Goal: Navigation & Orientation: Find specific page/section

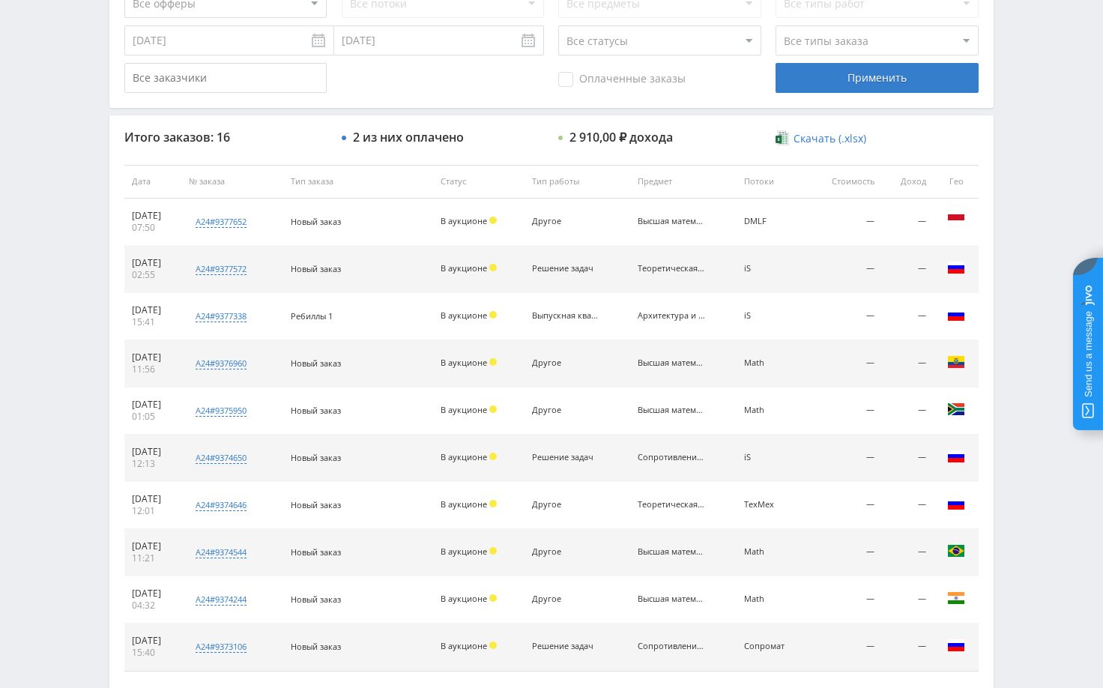
scroll to position [450, 0]
click at [1024, 378] on div "Telegram-канал Инструменты База знаний Ваш менеджер: [PERSON_NAME] Online @edug…" at bounding box center [551, 179] width 1103 height 1258
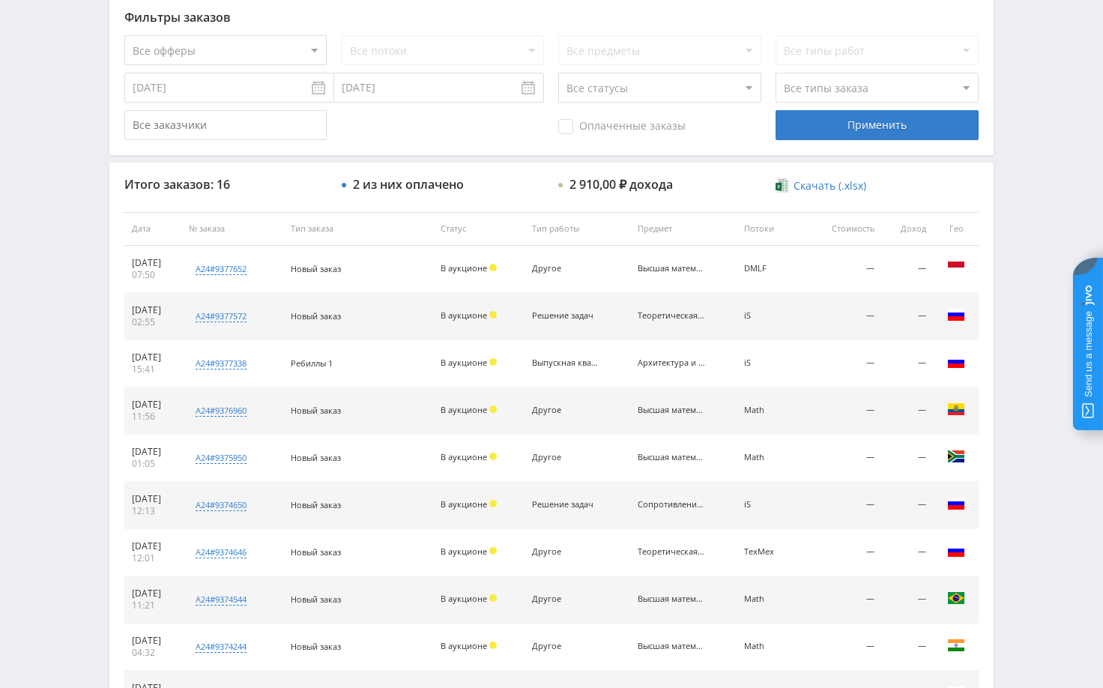
scroll to position [375, 0]
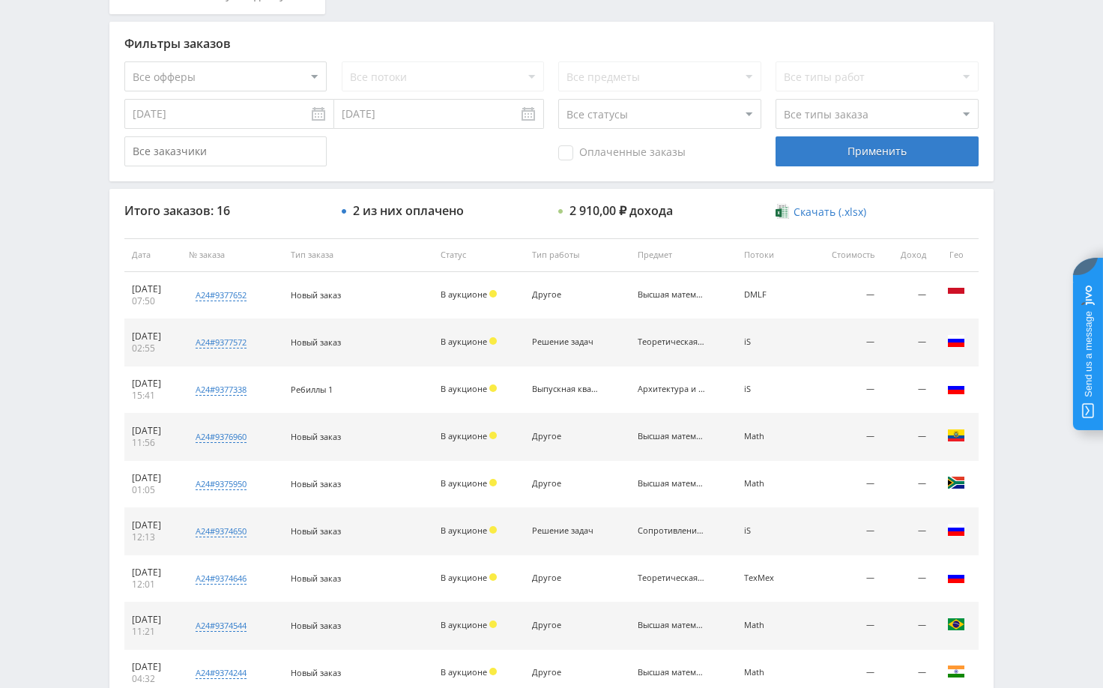
click at [1023, 233] on div "Telegram-канал Инструменты База знаний Ваш менеджер: [PERSON_NAME] Online @edug…" at bounding box center [551, 254] width 1103 height 1258
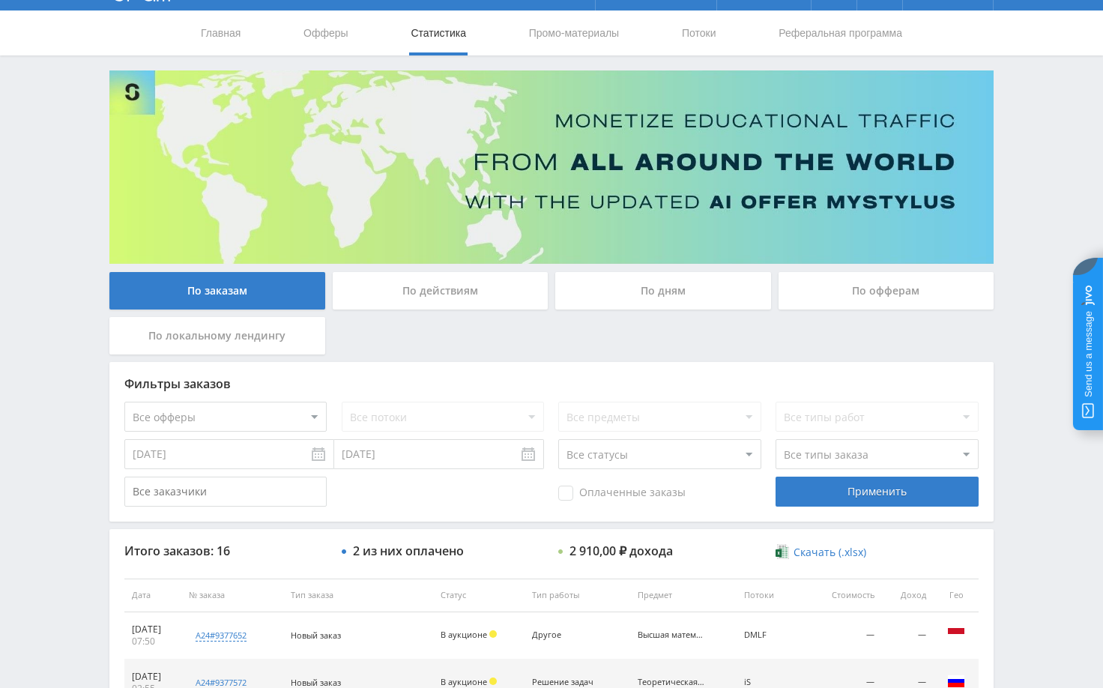
scroll to position [0, 0]
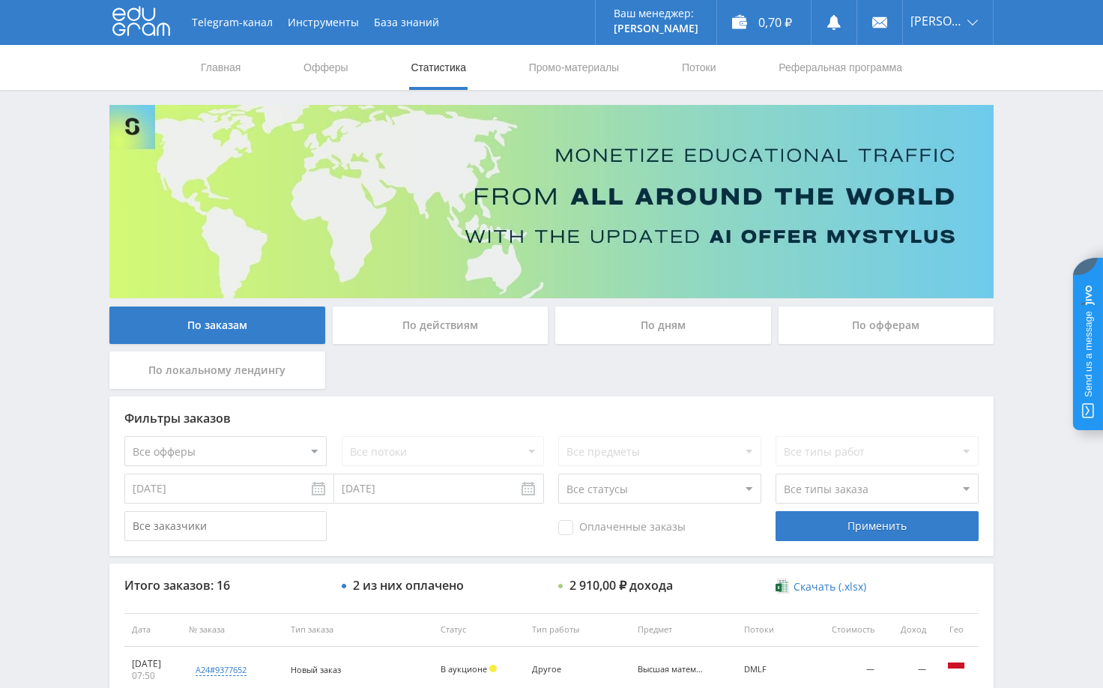
click at [1054, 197] on div "Telegram-канал Инструменты База знаний Ваш менеджер: [PERSON_NAME] Online @edug…" at bounding box center [551, 629] width 1103 height 1258
click at [1030, 150] on div "Telegram-канал Инструменты База знаний Ваш менеджер: [PERSON_NAME] Online @edug…" at bounding box center [551, 629] width 1103 height 1258
click at [1030, 477] on div "Telegram-канал Инструменты База знаний Ваш менеджер: [PERSON_NAME] Online @edug…" at bounding box center [551, 629] width 1103 height 1258
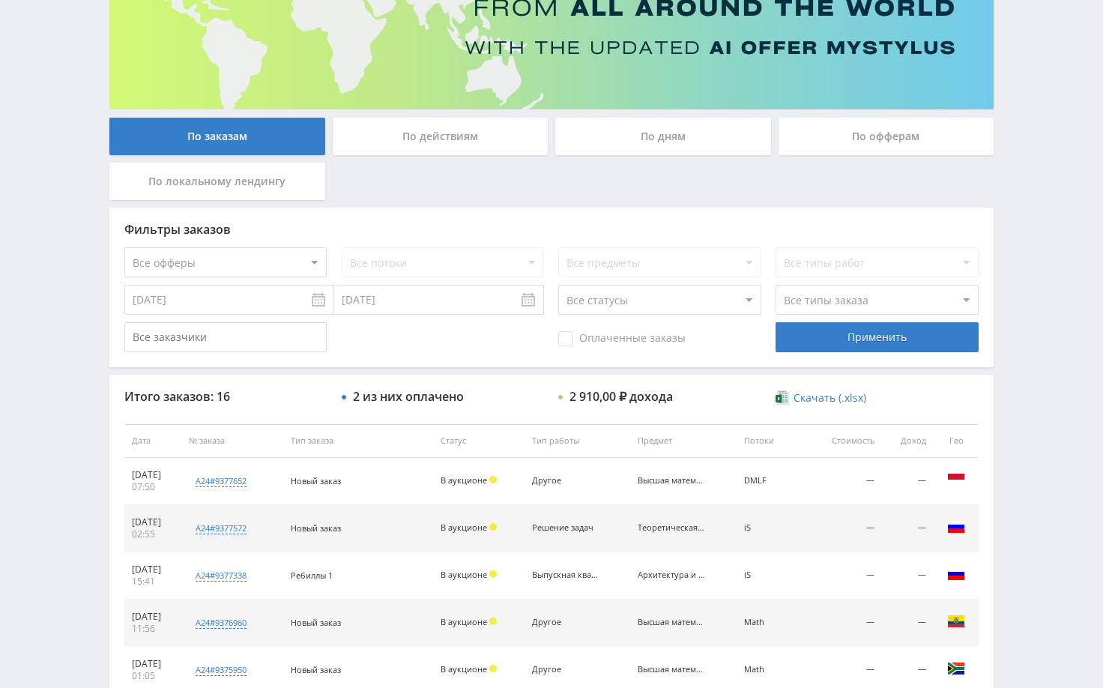
scroll to position [75, 0]
